Goal: Contribute content: Contribute content

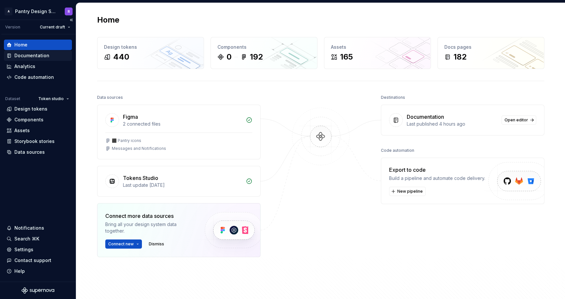
click at [30, 56] on div "Documentation" at bounding box center [31, 55] width 35 height 7
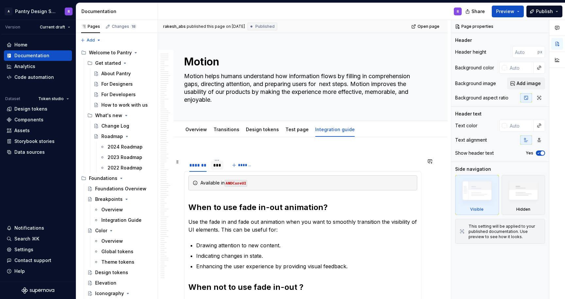
click at [217, 164] on div "***" at bounding box center [217, 165] width 8 height 7
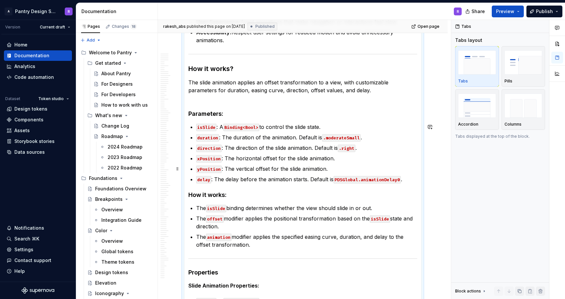
scroll to position [6394, 0]
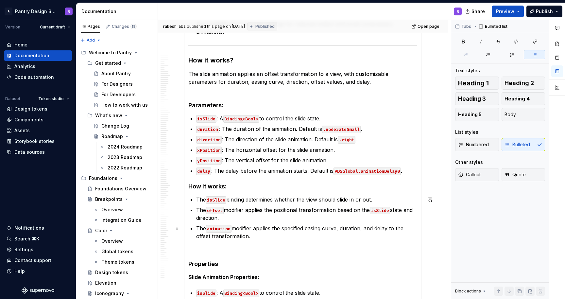
click at [254, 237] on p "The animation modifier applies the specified easing curve, duration, and delay …" at bounding box center [306, 232] width 221 height 16
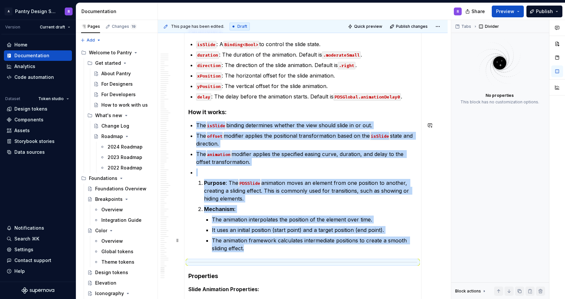
scroll to position [6471, 0]
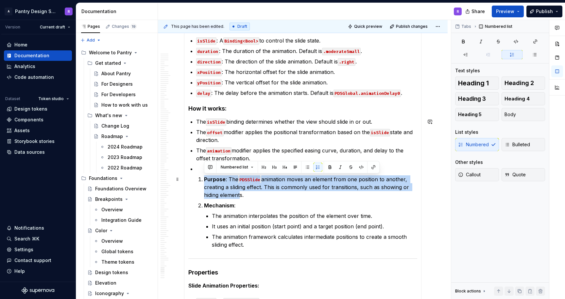
drag, startPoint x: 205, startPoint y: 180, endPoint x: 239, endPoint y: 194, distance: 37.3
click at [239, 194] on p "Purpose : The PDSSlide animation moves an element from one position to another,…" at bounding box center [310, 187] width 213 height 24
click at [328, 166] on button "button" at bounding box center [329, 166] width 9 height 9
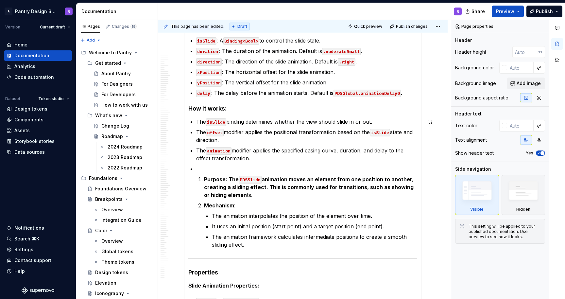
scroll to position [7020, 0]
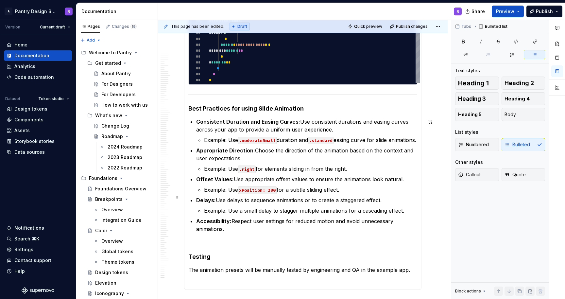
click at [415, 193] on p "Example: Use xPosition: 200 for a subtle sliding effect." at bounding box center [310, 190] width 213 height 8
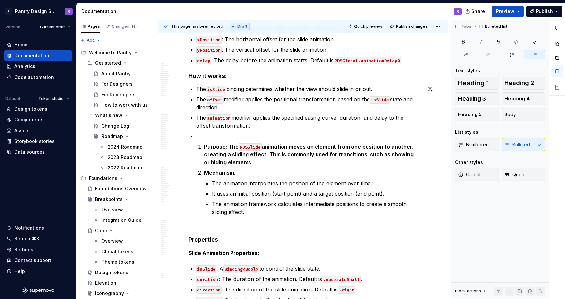
scroll to position [6502, 0]
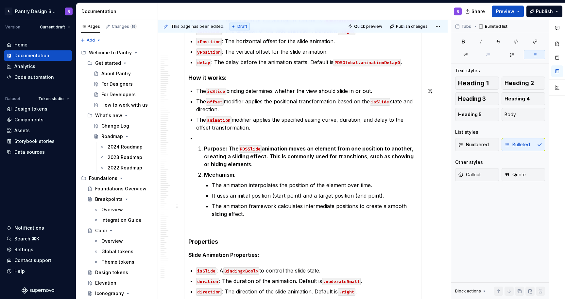
click at [408, 207] on p "The animation framework calculates intermediate positions to create a smooth sl…" at bounding box center [314, 210] width 205 height 16
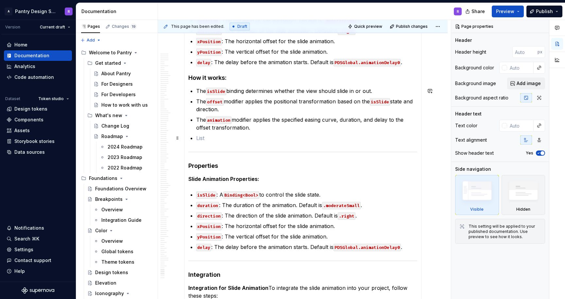
click at [208, 138] on p at bounding box center [306, 138] width 221 height 8
type textarea "*"
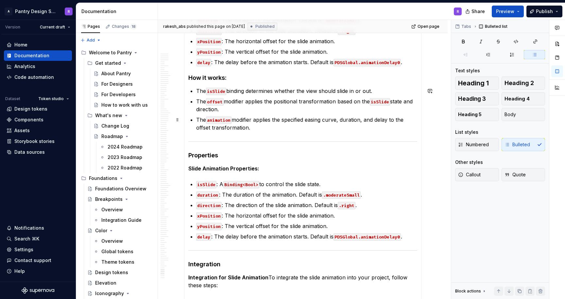
click at [257, 129] on p "The animation modifier applies the specified easing curve, duration, and delay …" at bounding box center [306, 124] width 221 height 16
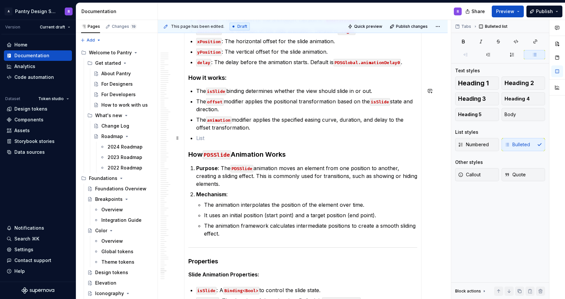
click at [202, 138] on p at bounding box center [306, 138] width 221 height 8
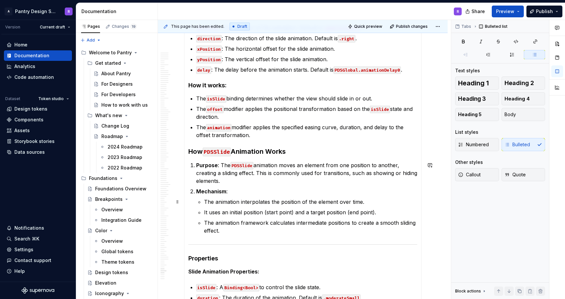
scroll to position [6489, 0]
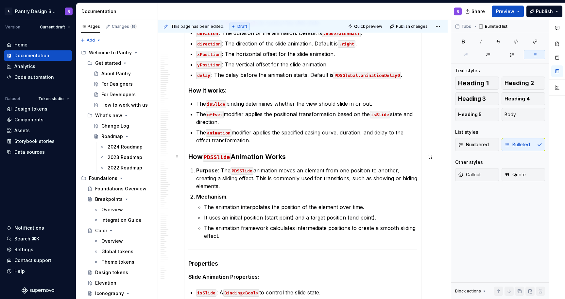
click at [222, 157] on code "PDSSlide" at bounding box center [217, 157] width 28 height 9
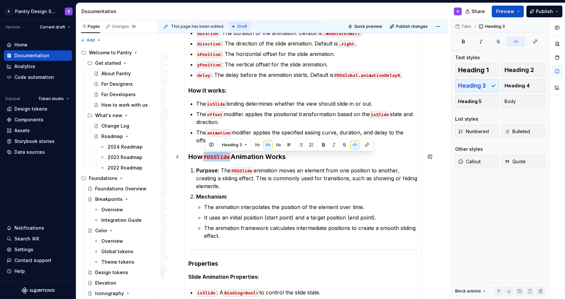
click at [222, 157] on code "PDSSlide" at bounding box center [217, 157] width 28 height 9
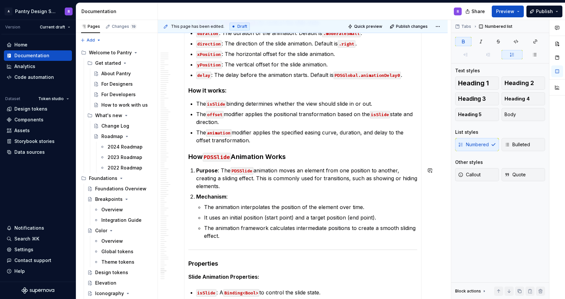
click at [224, 239] on p "The animation framework calculates intermediate positions to create a smooth sl…" at bounding box center [310, 232] width 213 height 16
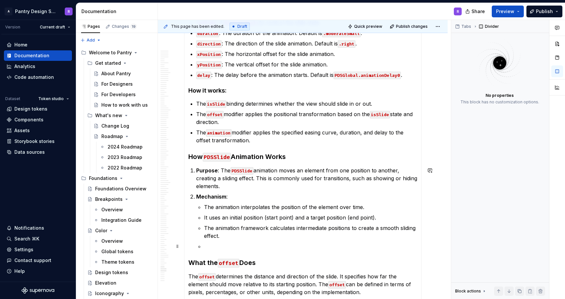
click at [208, 247] on p at bounding box center [310, 246] width 213 height 8
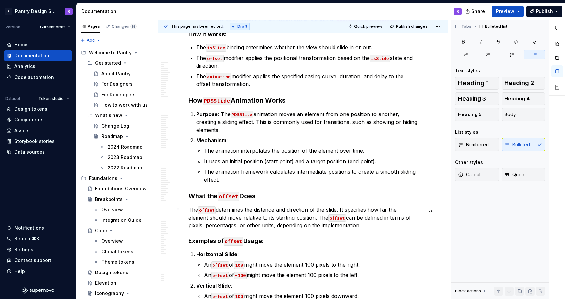
scroll to position [6547, 0]
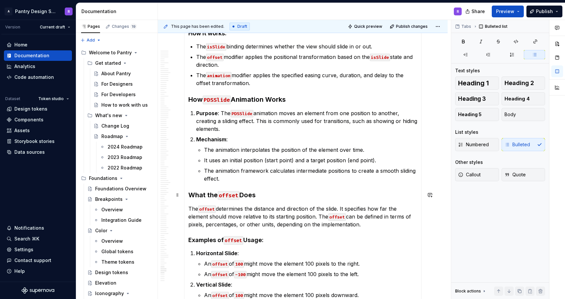
click at [261, 195] on h3 "What the offset Does" at bounding box center [302, 194] width 229 height 9
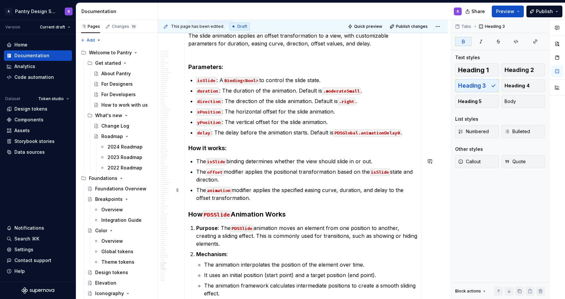
scroll to position [6440, 0]
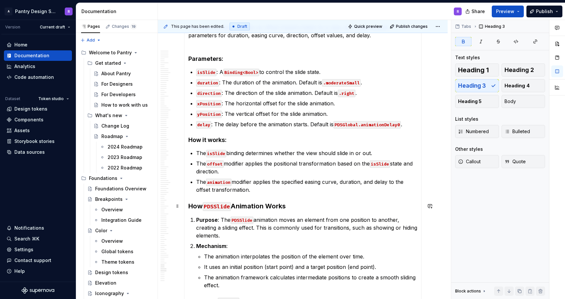
click at [203, 205] on strong "How" at bounding box center [195, 206] width 14 height 8
click at [222, 208] on code "PDSSlide" at bounding box center [217, 206] width 28 height 9
click at [233, 206] on strong "Animation Works" at bounding box center [258, 206] width 55 height 8
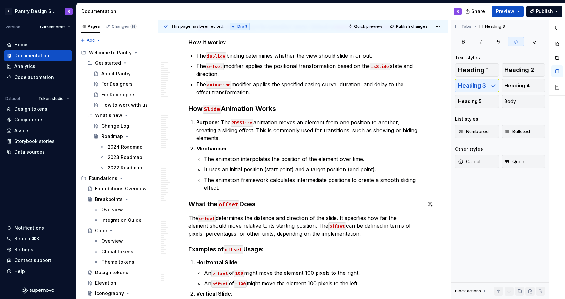
scroll to position [6534, 0]
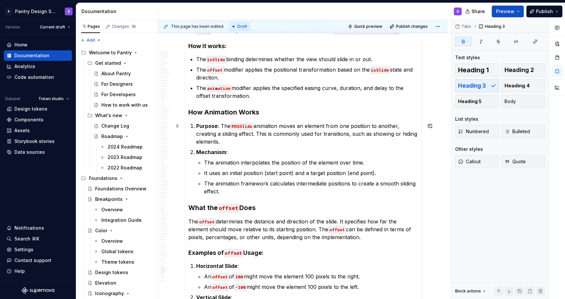
click at [254, 126] on p "Purpose : The PDSSlide animation moves an element from one position to another,…" at bounding box center [306, 134] width 221 height 24
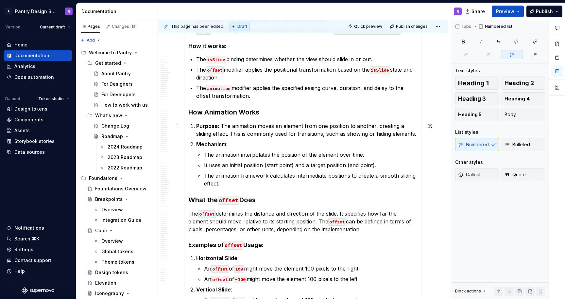
click at [244, 126] on p "Purpose : The animation moves an element from one position to another, creating…" at bounding box center [306, 130] width 221 height 16
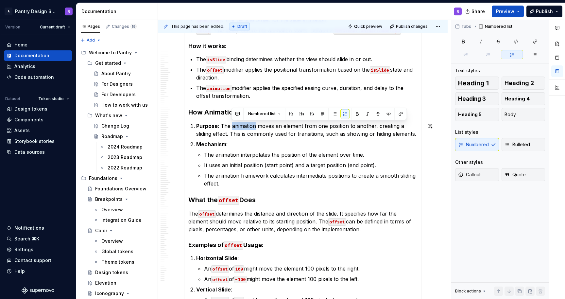
copy p "animation"
click at [231, 128] on p "Purpose : The animation moves an element from one position to another, creating…" at bounding box center [306, 130] width 221 height 16
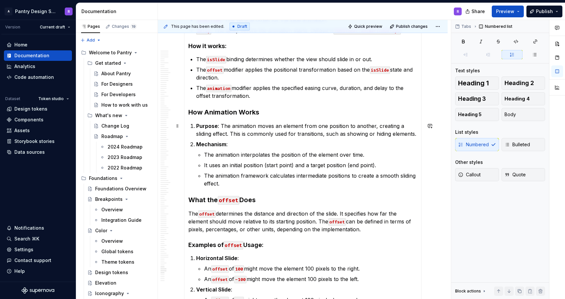
click at [231, 126] on p "Purpose : The animation moves an element from one position to another, creating…" at bounding box center [306, 130] width 221 height 16
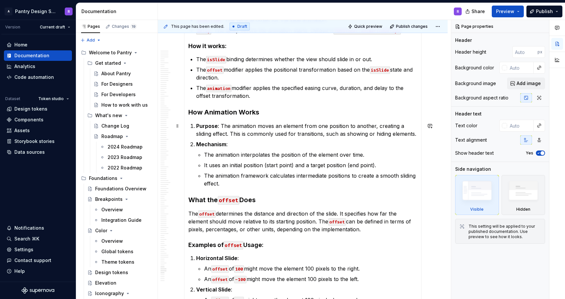
click at [225, 127] on p "Purpose : The animation moves an element from one position to another, creating…" at bounding box center [306, 130] width 221 height 16
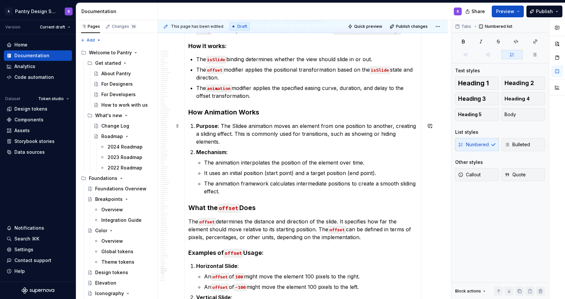
click at [247, 126] on p "Purpose : The Slidee animation moves an element from one position to another, c…" at bounding box center [306, 134] width 221 height 24
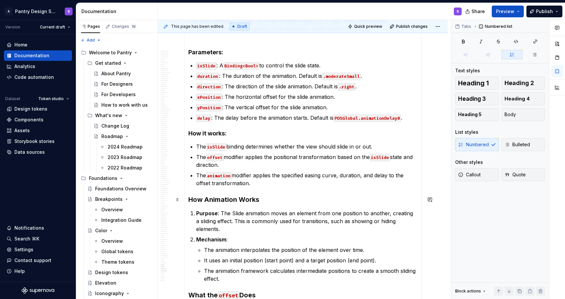
scroll to position [6465, 0]
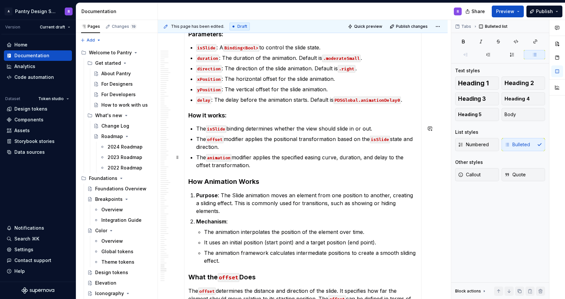
click at [252, 165] on p "The animation modifier applies the specified easing curve, duration, and delay …" at bounding box center [306, 161] width 221 height 16
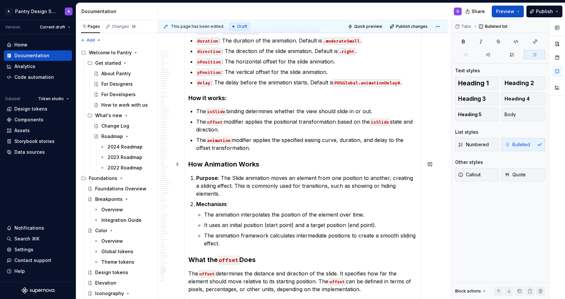
scroll to position [6485, 0]
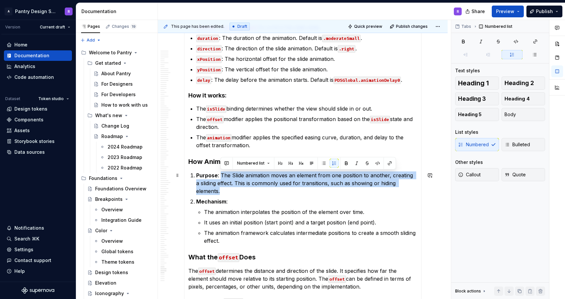
drag, startPoint x: 221, startPoint y: 174, endPoint x: 417, endPoint y: 185, distance: 196.3
click at [417, 185] on p "Purpose : The Slide animation moves an element from one position to another, cr…" at bounding box center [306, 183] width 221 height 24
copy p "The Slide animation moves an element from one position to another, creating a s…"
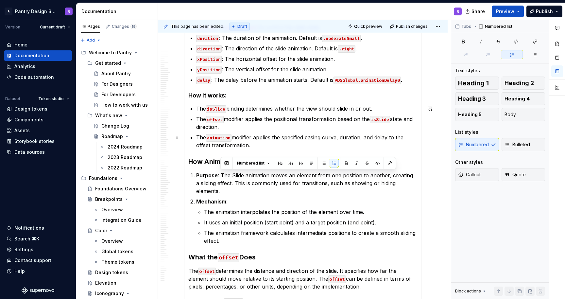
click at [250, 147] on p "The animation modifier applies the specified easing curve, duration, and delay …" at bounding box center [306, 141] width 221 height 16
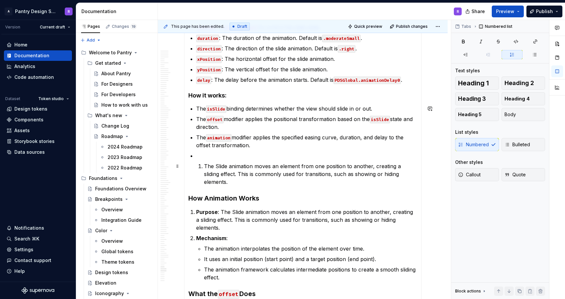
drag, startPoint x: 203, startPoint y: 168, endPoint x: 198, endPoint y: 166, distance: 5.2
click at [204, 166] on li "The Slide animation moves an element from one position to another, creating a s…" at bounding box center [310, 174] width 213 height 24
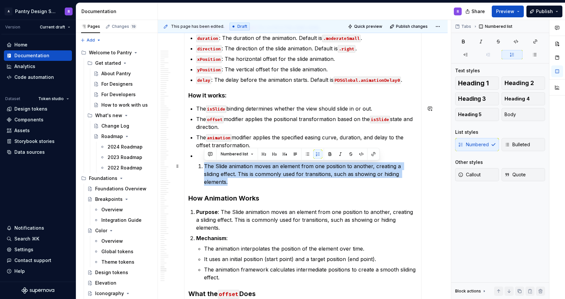
drag, startPoint x: 205, startPoint y: 166, endPoint x: 408, endPoint y: 174, distance: 202.8
click at [408, 174] on p "The Slide animation moves an element from one position to another, creating a s…" at bounding box center [310, 174] width 213 height 24
click at [251, 154] on button "Numbered list" at bounding box center [237, 153] width 39 height 9
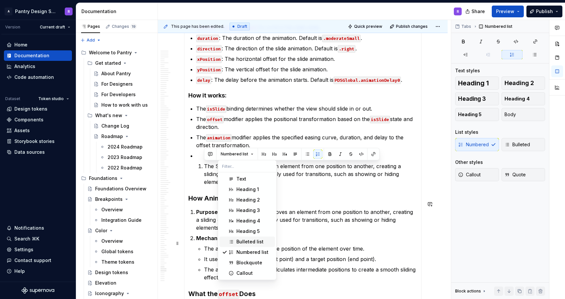
click at [244, 240] on div "Bulleted list" at bounding box center [249, 241] width 27 height 7
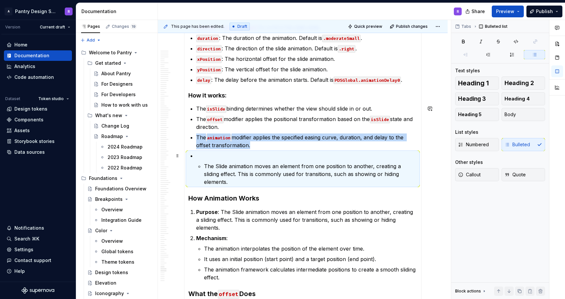
click at [197, 159] on p at bounding box center [306, 156] width 221 height 8
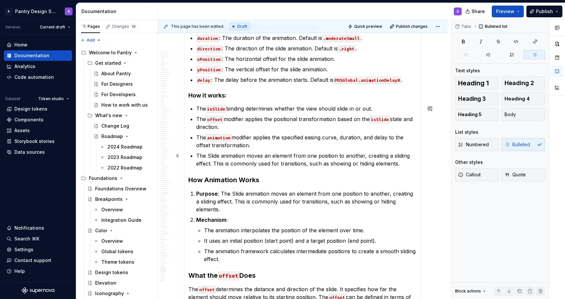
click at [401, 163] on p "The Slide animation moves an element from one position to another, creating a s…" at bounding box center [306, 160] width 221 height 16
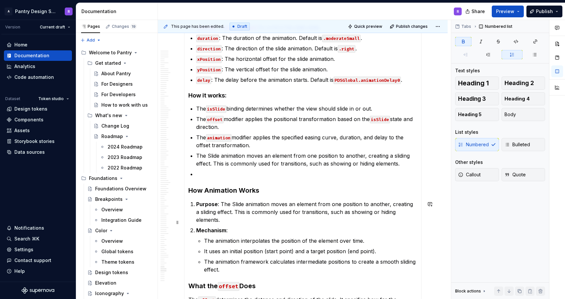
click at [207, 227] on strong "Mechanism" at bounding box center [211, 230] width 30 height 7
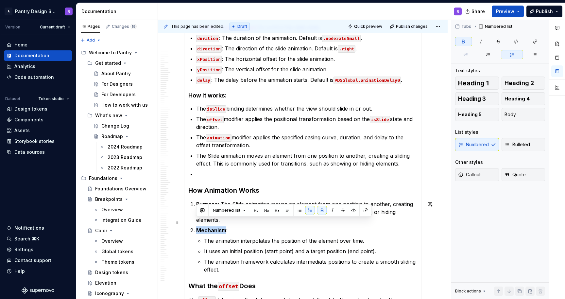
click at [207, 227] on strong "Mechanism" at bounding box center [211, 230] width 30 height 7
copy strong "Mechanism"
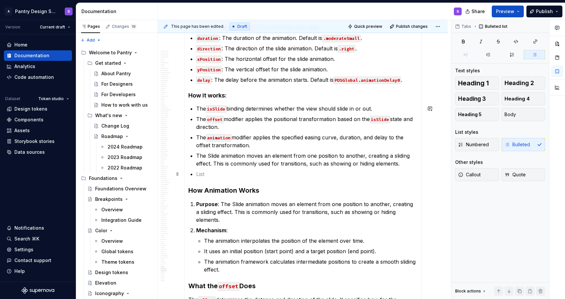
click at [204, 172] on p at bounding box center [306, 174] width 221 height 8
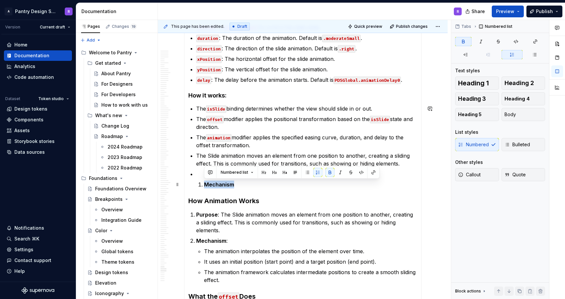
drag, startPoint x: 197, startPoint y: 184, endPoint x: 233, endPoint y: 184, distance: 35.9
click at [233, 184] on li "Mechanism" at bounding box center [310, 184] width 213 height 8
click at [249, 172] on button "Numbered list" at bounding box center [237, 172] width 39 height 9
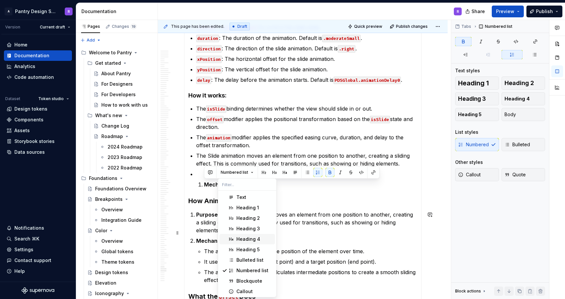
scroll to position [1, 0]
click at [242, 260] on div "Bulleted list" at bounding box center [249, 259] width 27 height 7
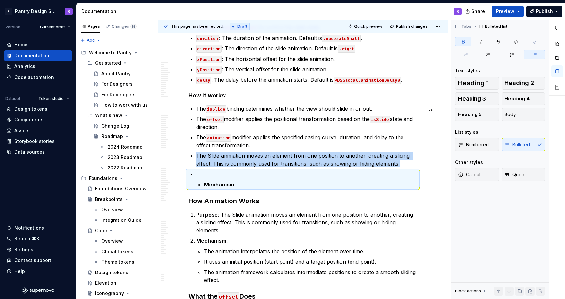
click at [198, 173] on p at bounding box center [306, 174] width 221 height 8
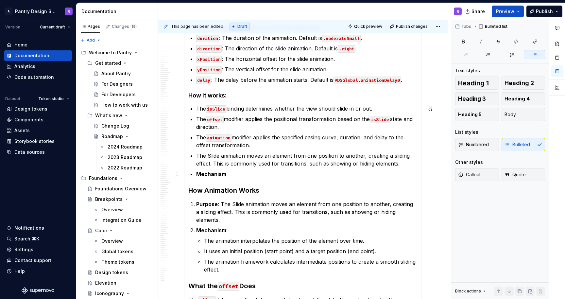
click at [232, 174] on p "Mechanism" at bounding box center [306, 174] width 221 height 8
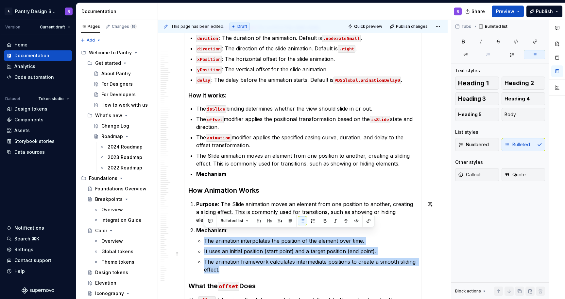
drag, startPoint x: 198, startPoint y: 233, endPoint x: 222, endPoint y: 261, distance: 36.6
click at [222, 261] on li "Mechanism : The animation interpolates the position of the element over time. I…" at bounding box center [306, 249] width 221 height 47
copy ul "The animation interpolates the position of the element over time. It uses an in…"
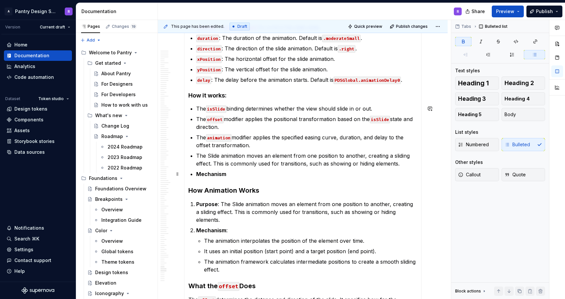
click at [228, 175] on p "Mechanism" at bounding box center [306, 174] width 221 height 8
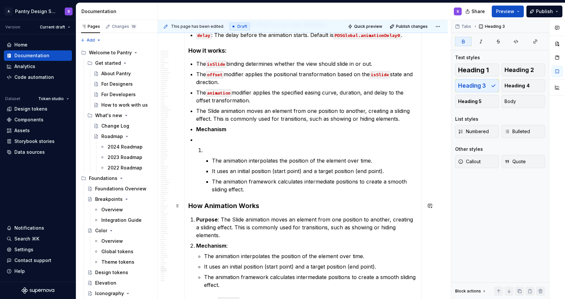
scroll to position [6535, 0]
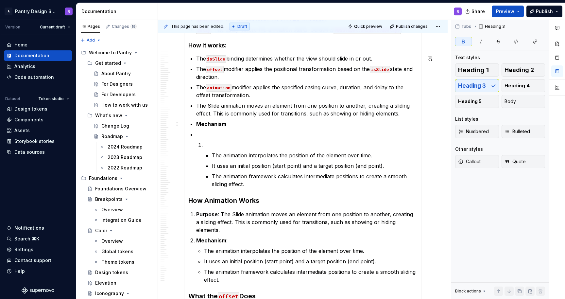
click at [209, 123] on strong "Mechanism" at bounding box center [211, 124] width 30 height 7
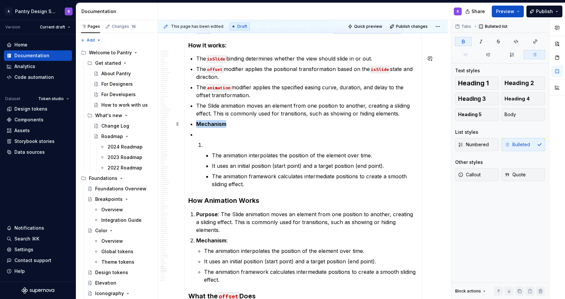
click at [209, 123] on strong "Mechanism" at bounding box center [211, 124] width 30 height 7
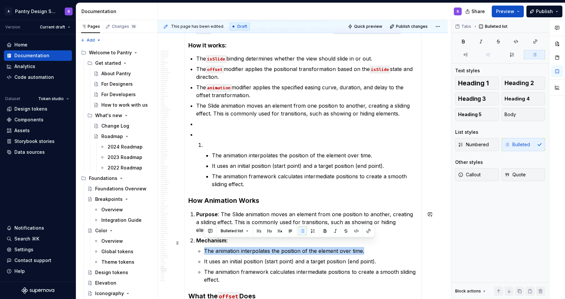
drag, startPoint x: 205, startPoint y: 242, endPoint x: 363, endPoint y: 242, distance: 158.8
click at [363, 247] on p "The animation interpolates the position of the element over time." at bounding box center [310, 251] width 213 height 8
copy p "The animation interpolates the position of the element over time."
click at [199, 124] on p at bounding box center [306, 124] width 221 height 8
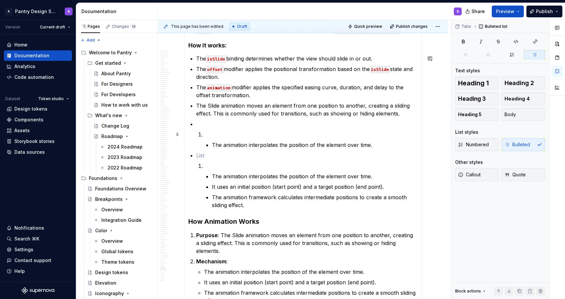
click at [204, 135] on li "The animation interpolates the position of the element over time." at bounding box center [310, 139] width 213 height 18
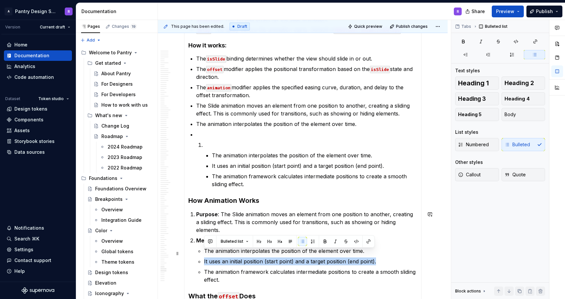
drag, startPoint x: 204, startPoint y: 254, endPoint x: 375, endPoint y: 256, distance: 171.2
click at [375, 257] on p "It uses an initial position (start point) and a target position (end point)." at bounding box center [310, 261] width 213 height 8
copy p "It uses an initial position (start point) and a target position (end point)."
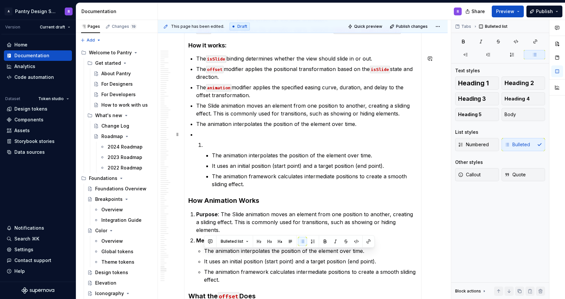
click at [201, 134] on p at bounding box center [306, 134] width 221 height 8
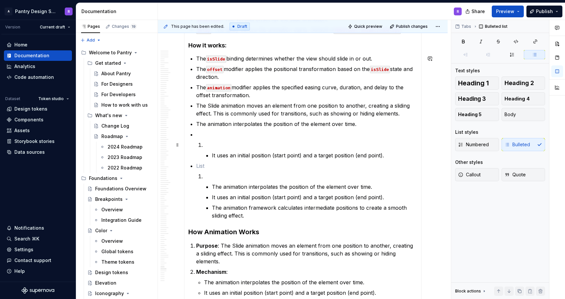
click at [204, 146] on li "It uses an initial position (start point) and a target position (end point)." at bounding box center [310, 150] width 213 height 18
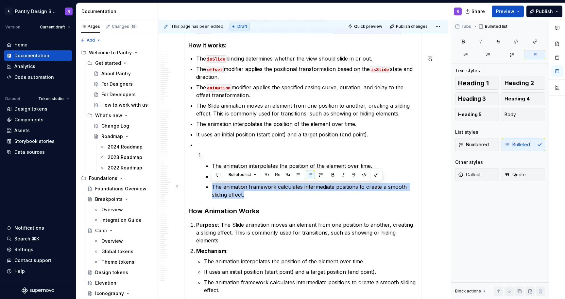
drag, startPoint x: 212, startPoint y: 186, endPoint x: 250, endPoint y: 195, distance: 39.2
click at [250, 195] on p "The animation framework calculates intermediate positions to create a smooth sl…" at bounding box center [314, 191] width 205 height 16
copy p "The animation framework calculates intermediate positions to create a smooth sl…"
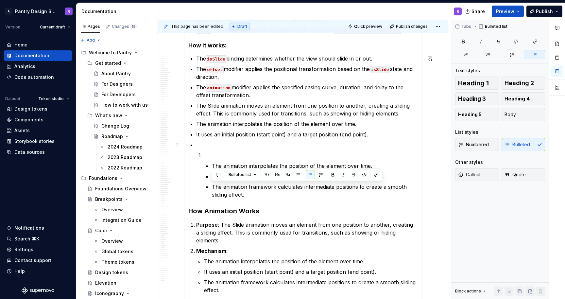
click at [202, 145] on p at bounding box center [306, 145] width 221 height 8
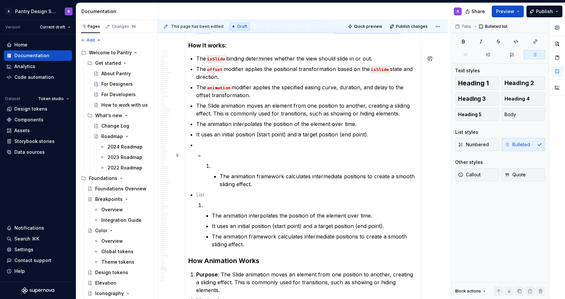
click at [202, 154] on li "The animation framework calculates intermediate positions to create a smooth sl…" at bounding box center [306, 164] width 221 height 47
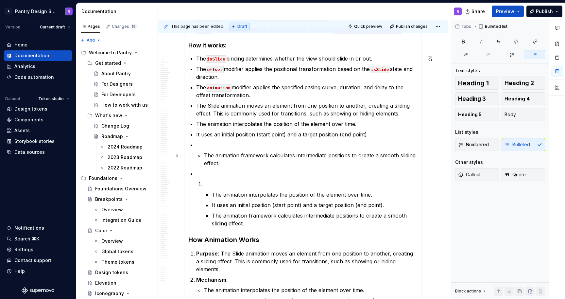
click at [202, 157] on li "The animation framework calculates intermediate positions to create a smooth sl…" at bounding box center [306, 154] width 221 height 26
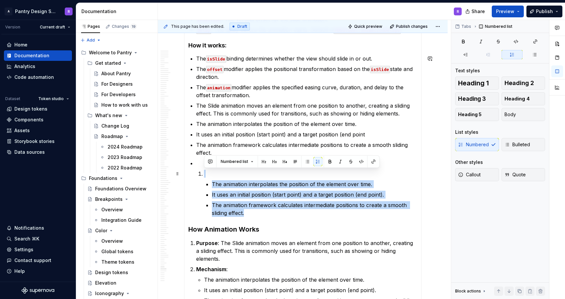
drag, startPoint x: 246, startPoint y: 213, endPoint x: 198, endPoint y: 174, distance: 61.5
click at [204, 174] on li "The animation interpolates the position of the element over time. It uses an in…" at bounding box center [310, 193] width 213 height 47
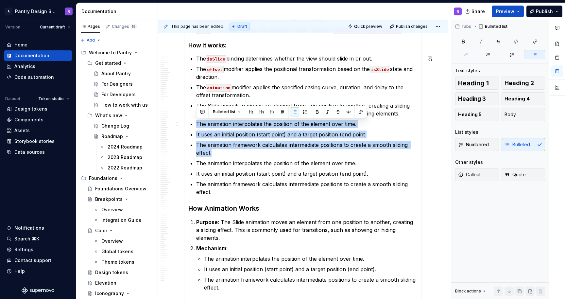
drag, startPoint x: 213, startPoint y: 154, endPoint x: 195, endPoint y: 125, distance: 33.9
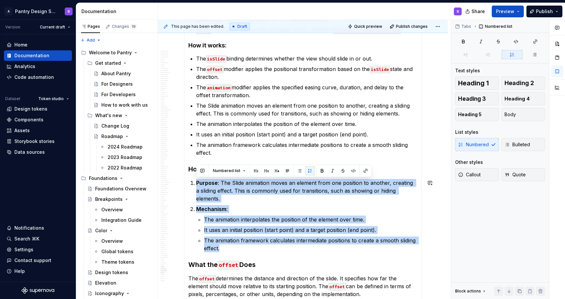
drag, startPoint x: 219, startPoint y: 240, endPoint x: 277, endPoint y: 175, distance: 87.3
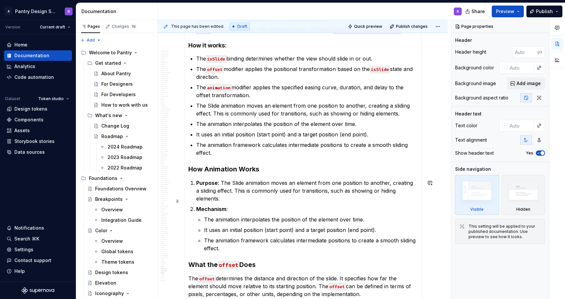
scroll to position [7206, 0]
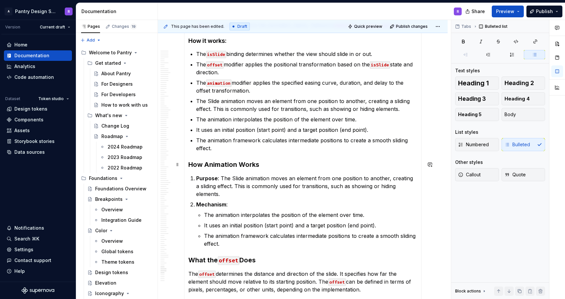
scroll to position [6558, 0]
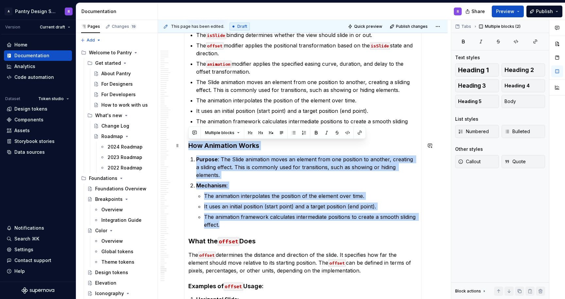
drag, startPoint x: 221, startPoint y: 217, endPoint x: 189, endPoint y: 147, distance: 76.9
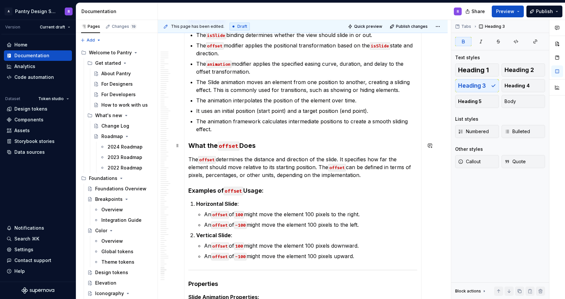
click at [267, 144] on h3 "What the offset Does" at bounding box center [302, 145] width 229 height 9
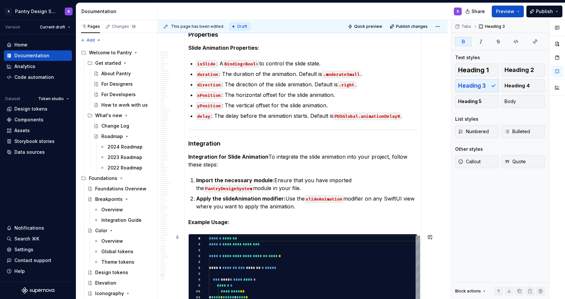
scroll to position [6807, 0]
click at [518, 11] on button "Preview" at bounding box center [507, 12] width 32 height 12
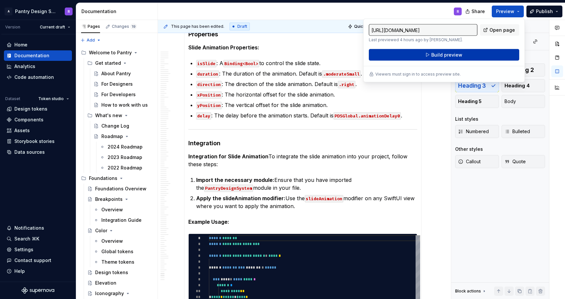
type textarea "*"
click at [462, 55] on button "Build preview" at bounding box center [444, 55] width 150 height 12
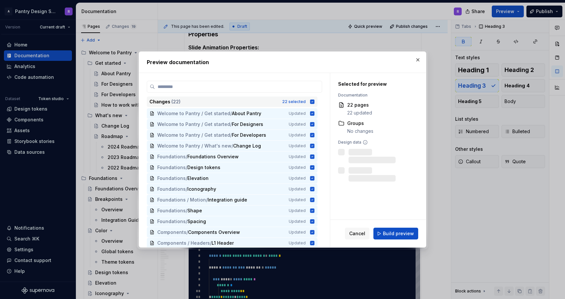
click at [314, 101] on icon at bounding box center [312, 101] width 4 height 4
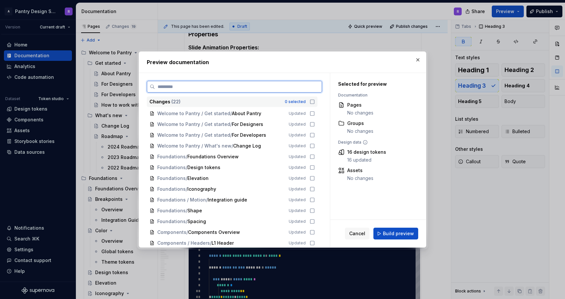
click at [230, 86] on input "search" at bounding box center [238, 86] width 167 height 7
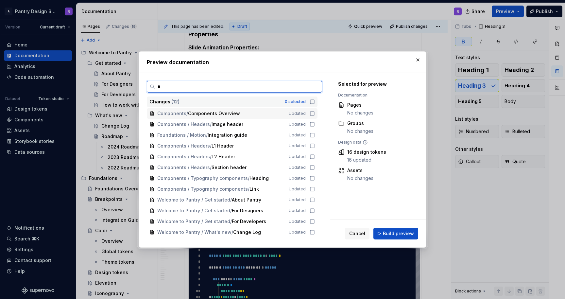
type input "**"
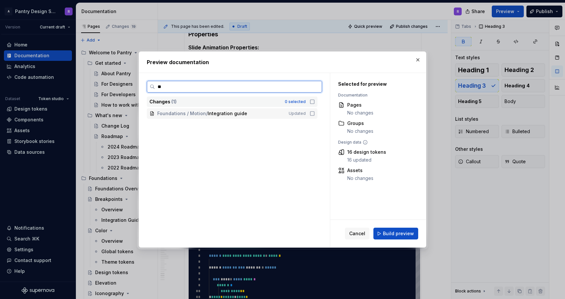
click at [315, 112] on icon at bounding box center [311, 113] width 5 height 5
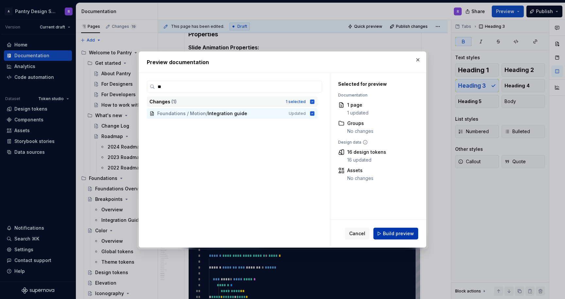
click at [397, 234] on span "Build preview" at bounding box center [398, 233] width 31 height 7
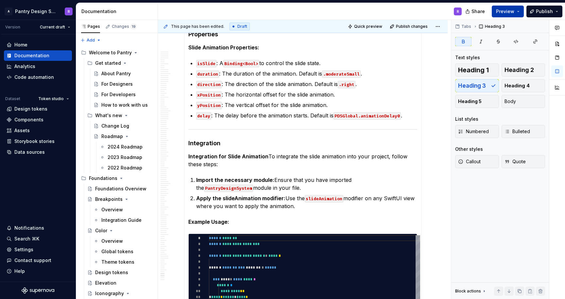
click at [519, 11] on button "Preview" at bounding box center [507, 12] width 32 height 12
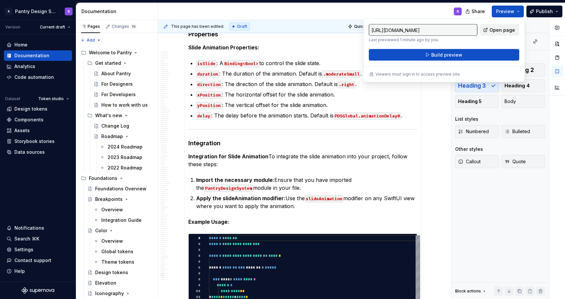
click at [503, 30] on span "Open page" at bounding box center [501, 30] width 25 height 7
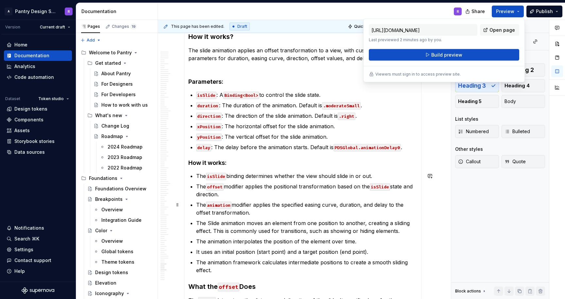
scroll to position [6413, 0]
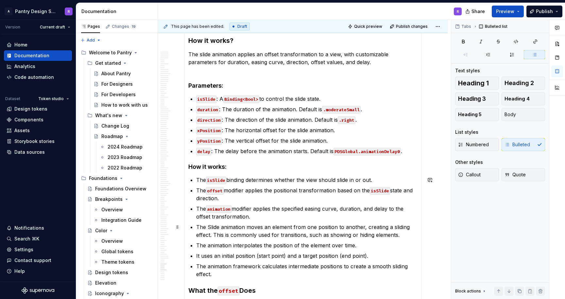
click at [209, 227] on p "The Slide animation moves an element from one position to another, creating a s…" at bounding box center [306, 231] width 221 height 16
click at [212, 227] on p "The slide animation moves an element from one position to another, creating a s…" at bounding box center [306, 231] width 221 height 16
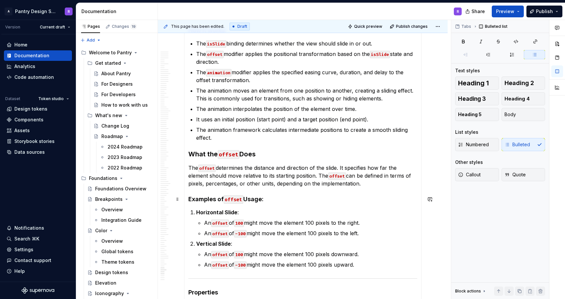
scroll to position [6551, 0]
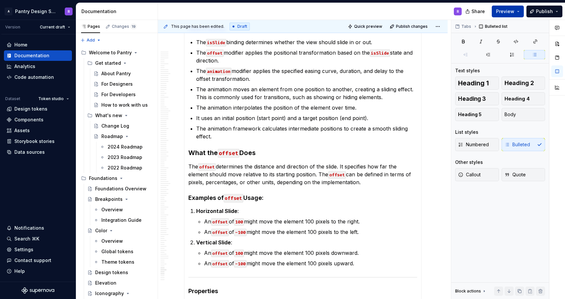
click at [510, 10] on span "Preview" at bounding box center [505, 11] width 18 height 7
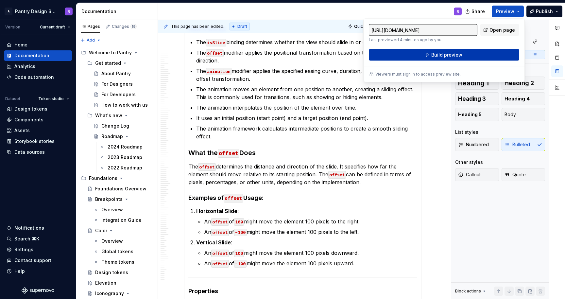
click at [452, 54] on span "Build preview" at bounding box center [446, 55] width 31 height 7
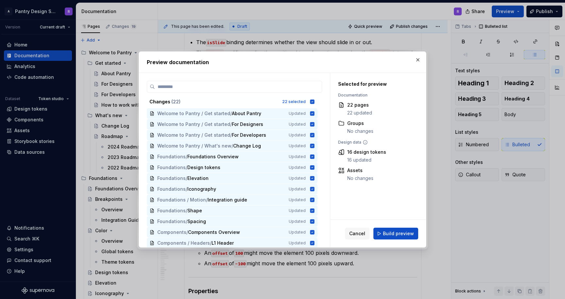
type textarea "*"
click at [314, 101] on icon at bounding box center [312, 101] width 4 height 4
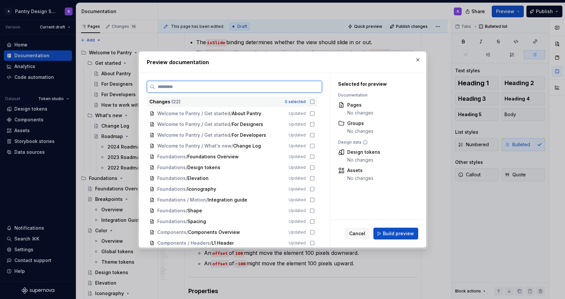
click at [243, 87] on input "search" at bounding box center [238, 86] width 167 height 7
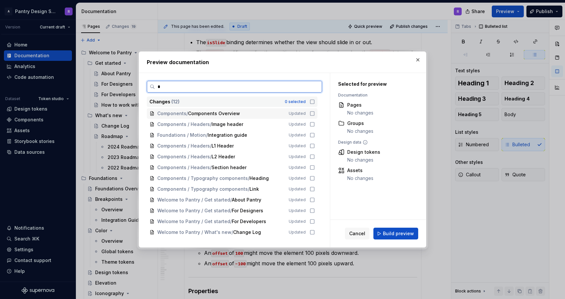
type input "**"
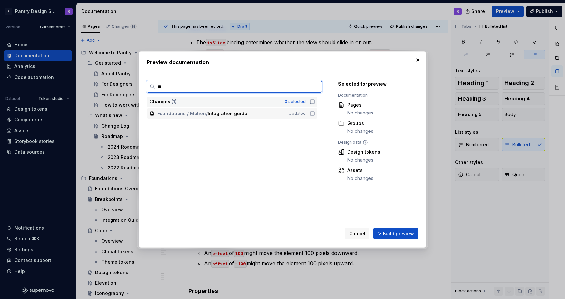
click at [315, 113] on icon at bounding box center [311, 113] width 5 height 5
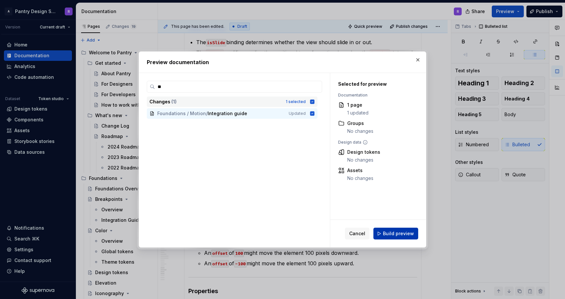
click at [397, 232] on span "Build preview" at bounding box center [398, 233] width 31 height 7
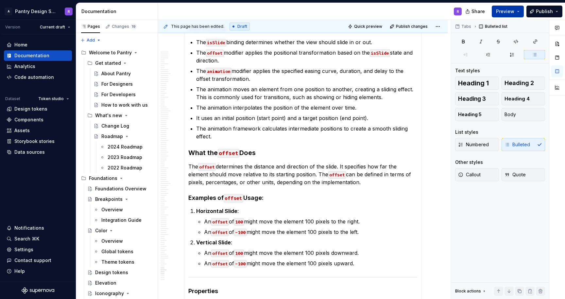
click at [520, 9] on button "Preview" at bounding box center [507, 12] width 32 height 12
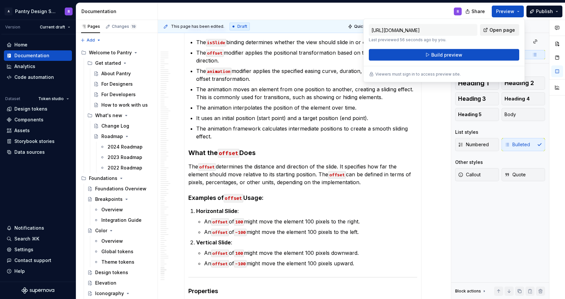
click at [499, 31] on span "Open page" at bounding box center [501, 30] width 25 height 7
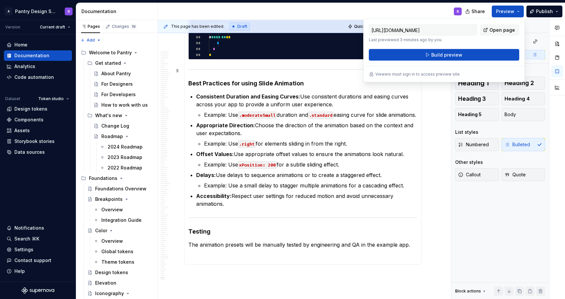
scroll to position [7219, 0]
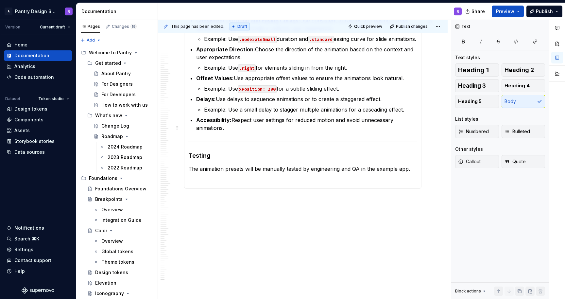
click at [554, 11] on button "Publish" at bounding box center [544, 12] width 36 height 12
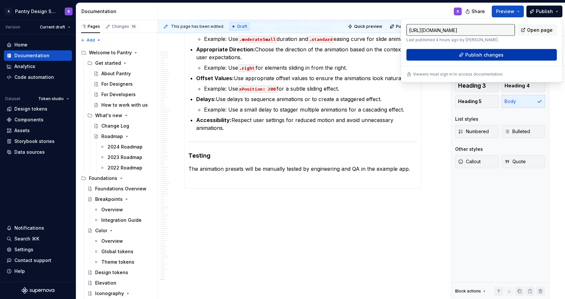
type textarea "*"
click at [497, 55] on span "Publish changes" at bounding box center [484, 55] width 38 height 7
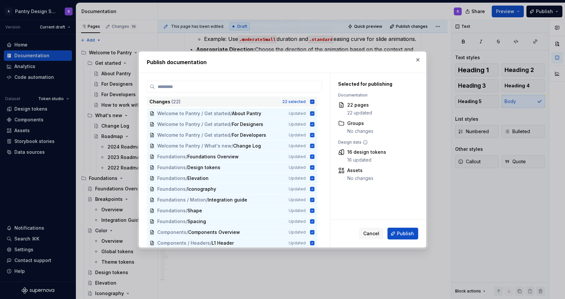
click at [314, 101] on icon at bounding box center [312, 101] width 4 height 4
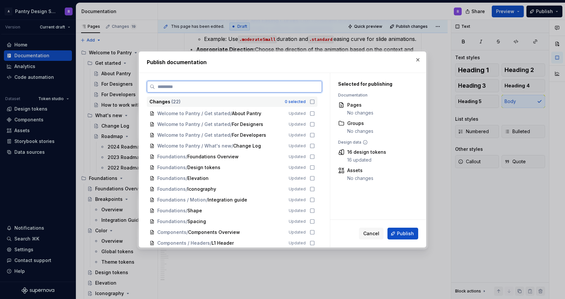
click at [214, 87] on input "search" at bounding box center [238, 86] width 167 height 7
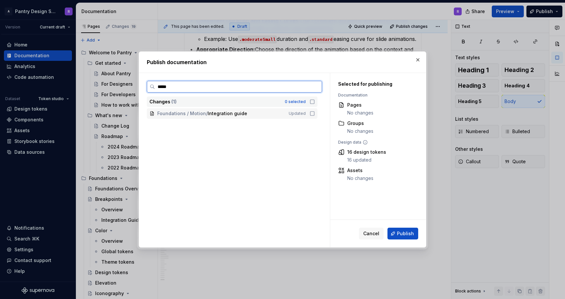
type input "******"
click at [315, 114] on icon at bounding box center [311, 113] width 5 height 5
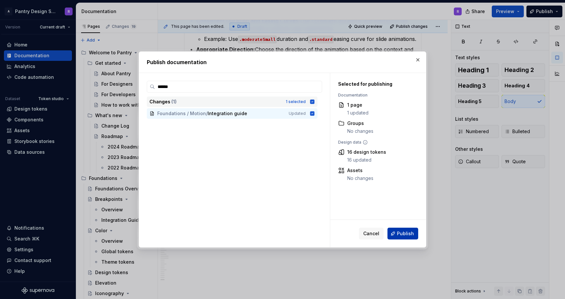
click at [404, 232] on span "Publish" at bounding box center [405, 233] width 17 height 7
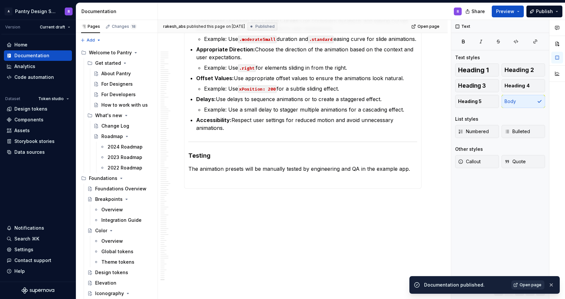
click at [529, 285] on span "Open page" at bounding box center [530, 284] width 22 height 5
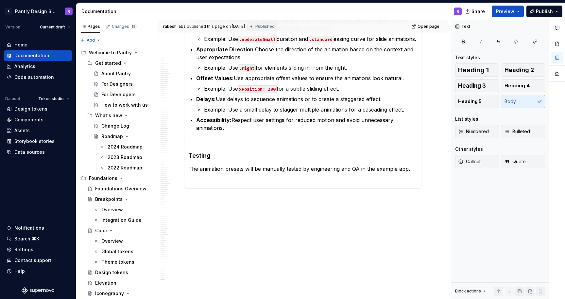
type textarea "*"
